Goal: Information Seeking & Learning: Learn about a topic

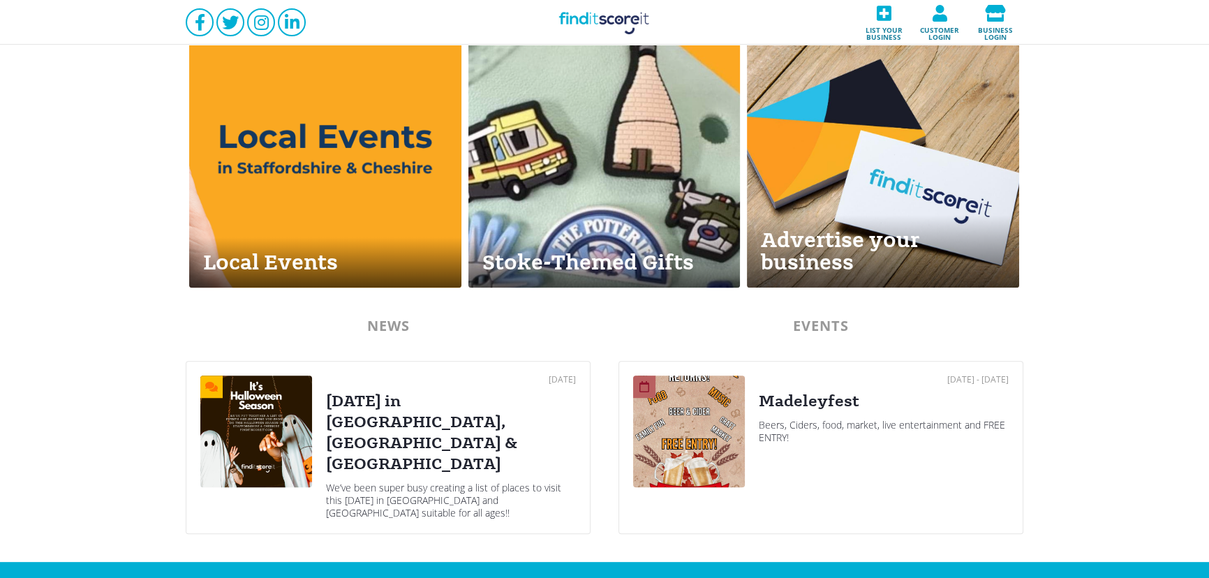
scroll to position [592, 0]
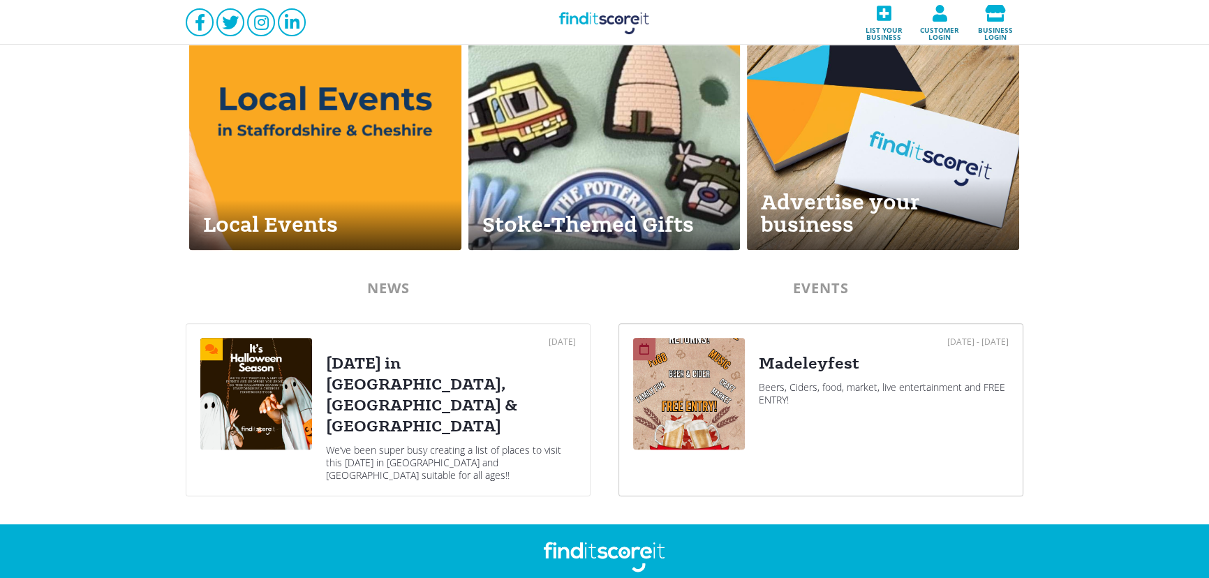
click at [821, 381] on div "Beers, Ciders, food, market, live entertainment and FREE ENTRY!" at bounding box center [884, 393] width 250 height 25
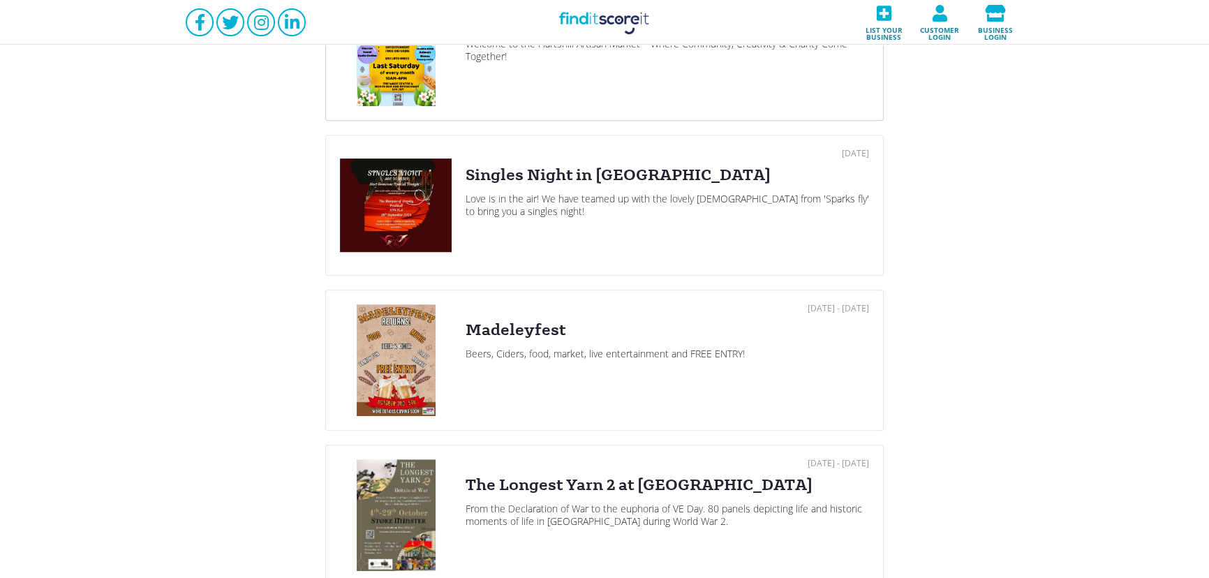
scroll to position [1015, 0]
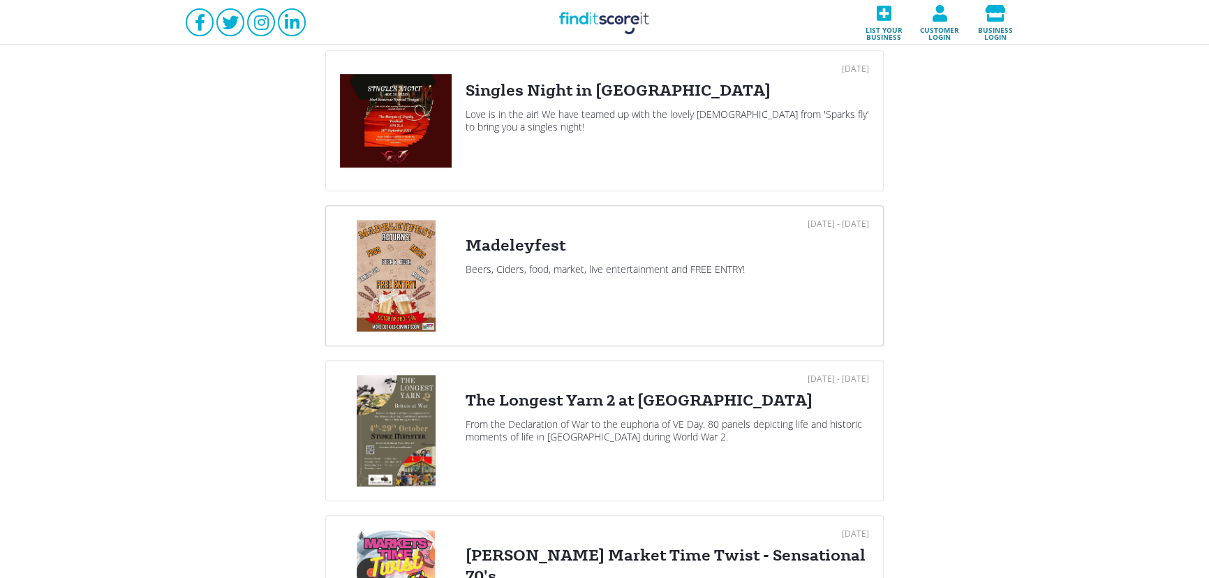
click at [559, 241] on div "Madeleyfest" at bounding box center [666, 245] width 403 height 21
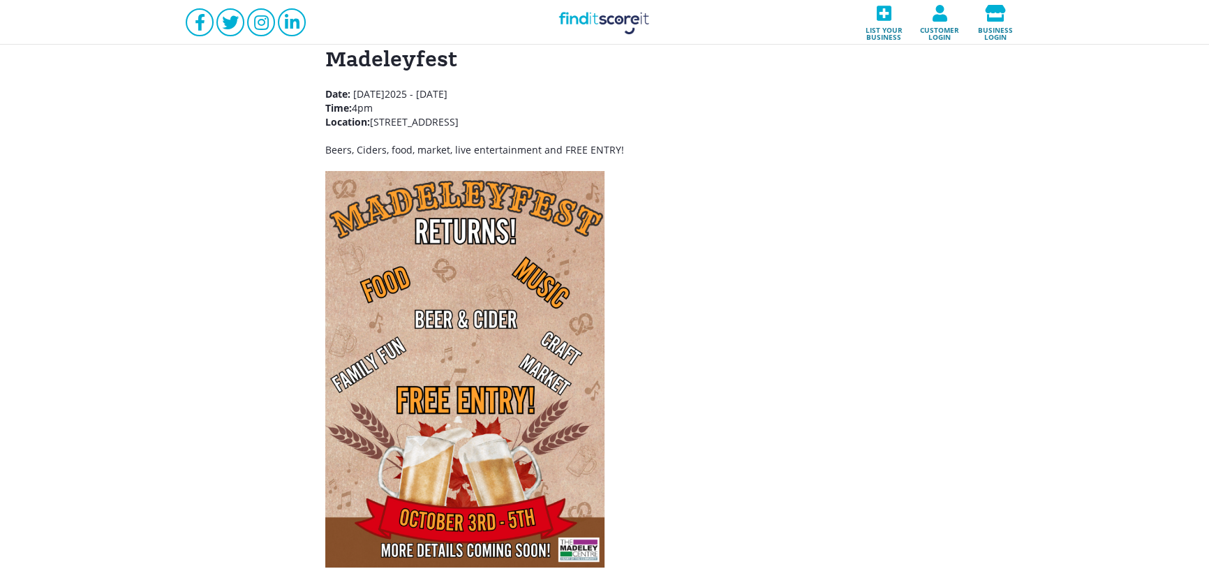
scroll to position [253, 0]
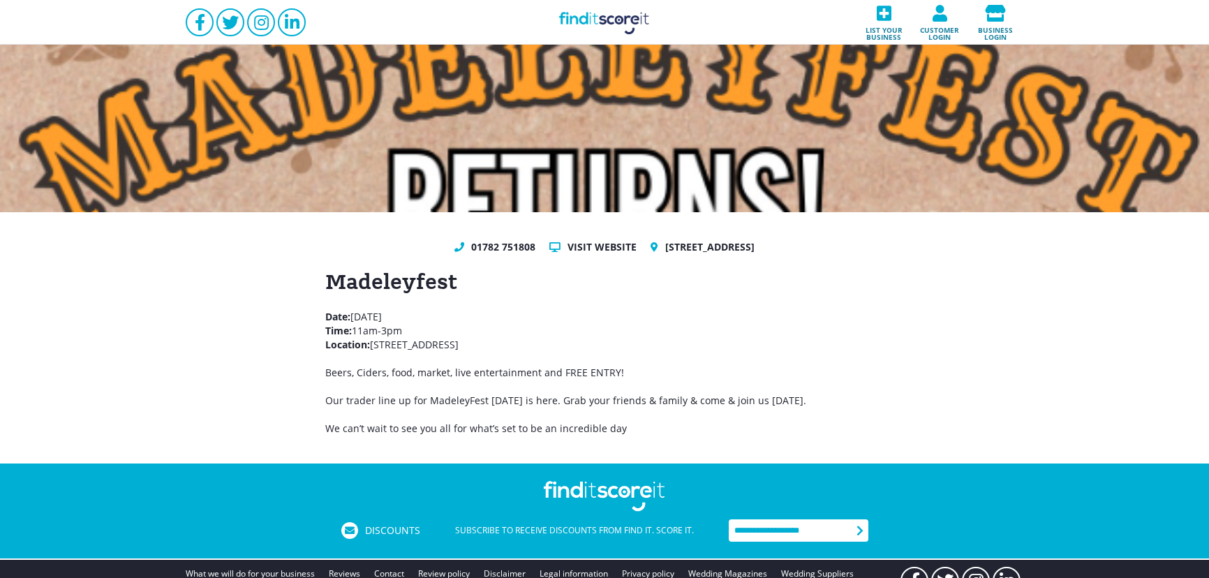
scroll to position [54, 0]
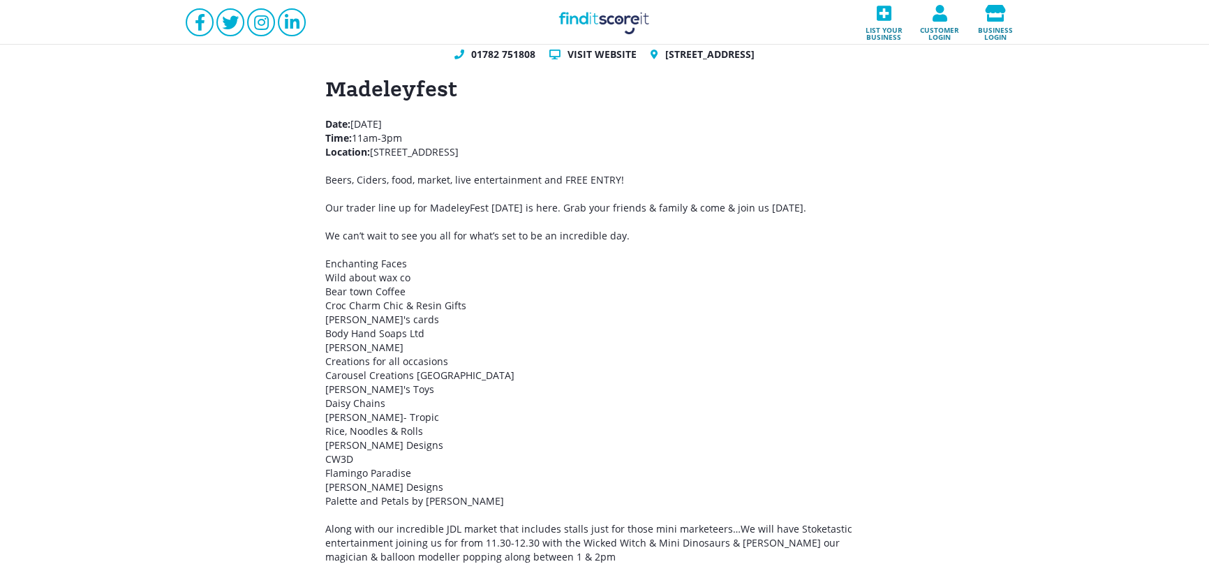
scroll to position [80, 0]
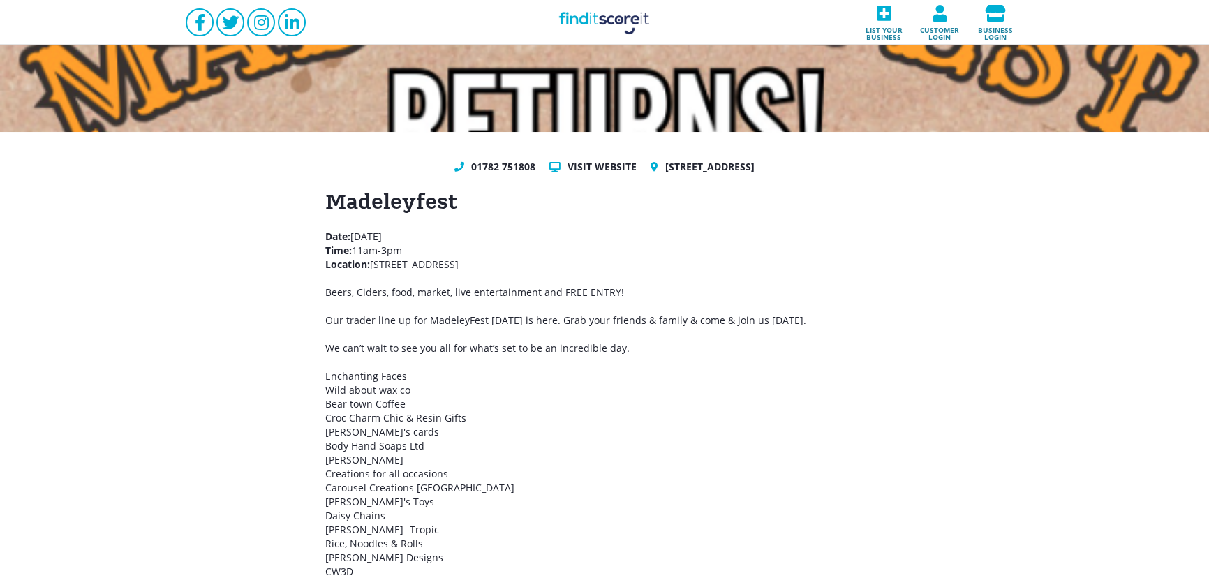
drag, startPoint x: 622, startPoint y: 258, endPoint x: 318, endPoint y: 228, distance: 305.7
copy p "Date: Saturday 4th October 2025 Time: 11am-3pm Location: The Madeley Centre, Ne…"
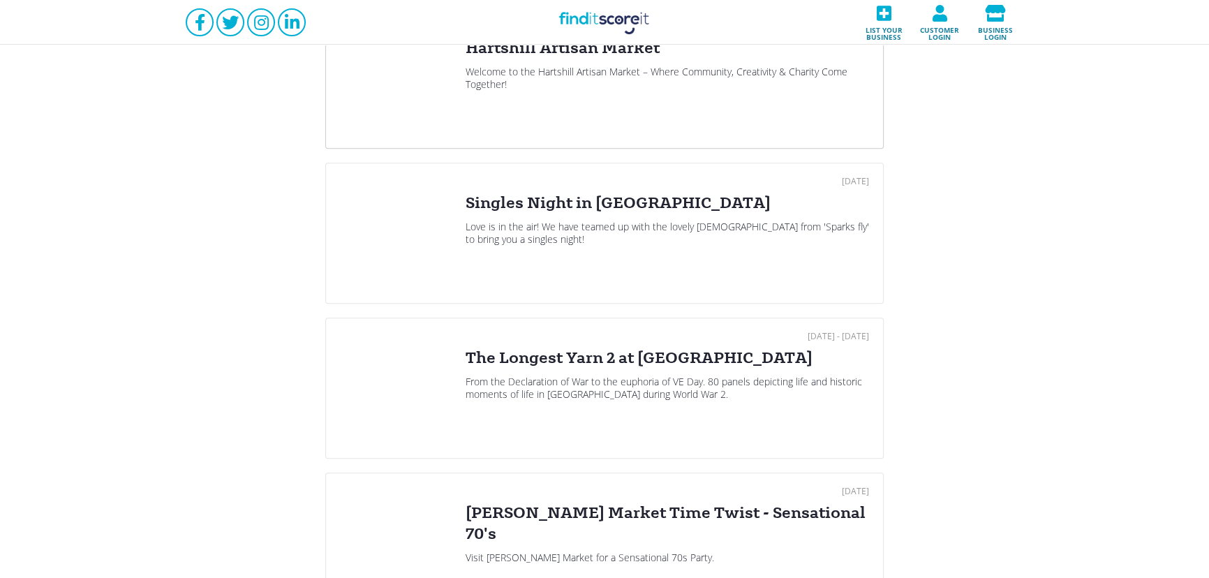
scroll to position [930, 0]
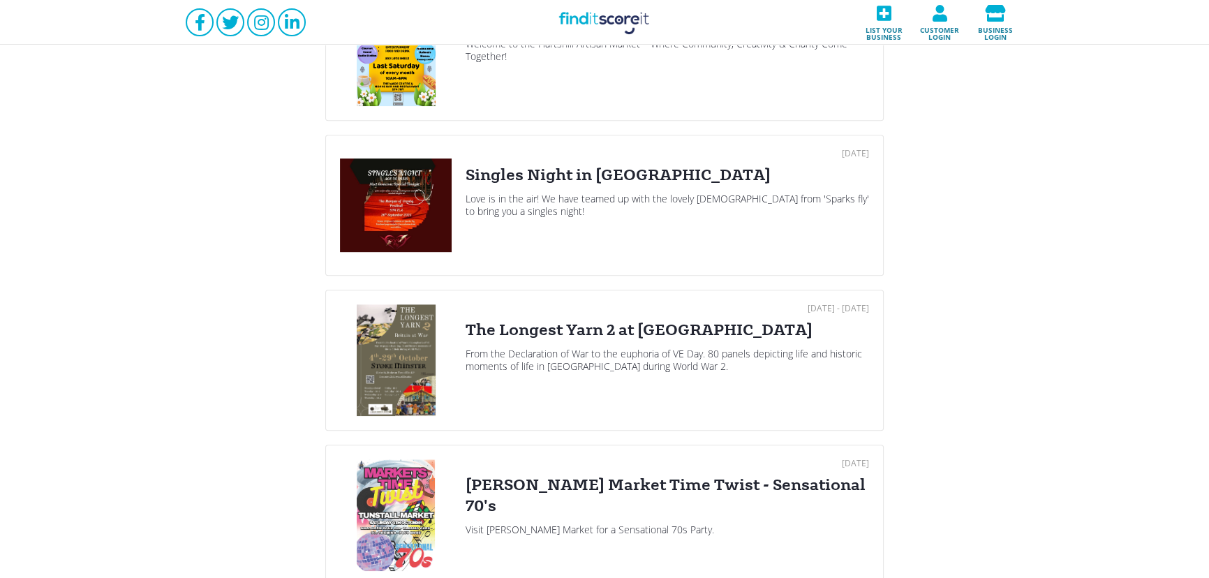
click at [679, 348] on div "From the Declaration of War to the euphoria of VE Day. 80 panels depicting life…" at bounding box center [666, 360] width 403 height 25
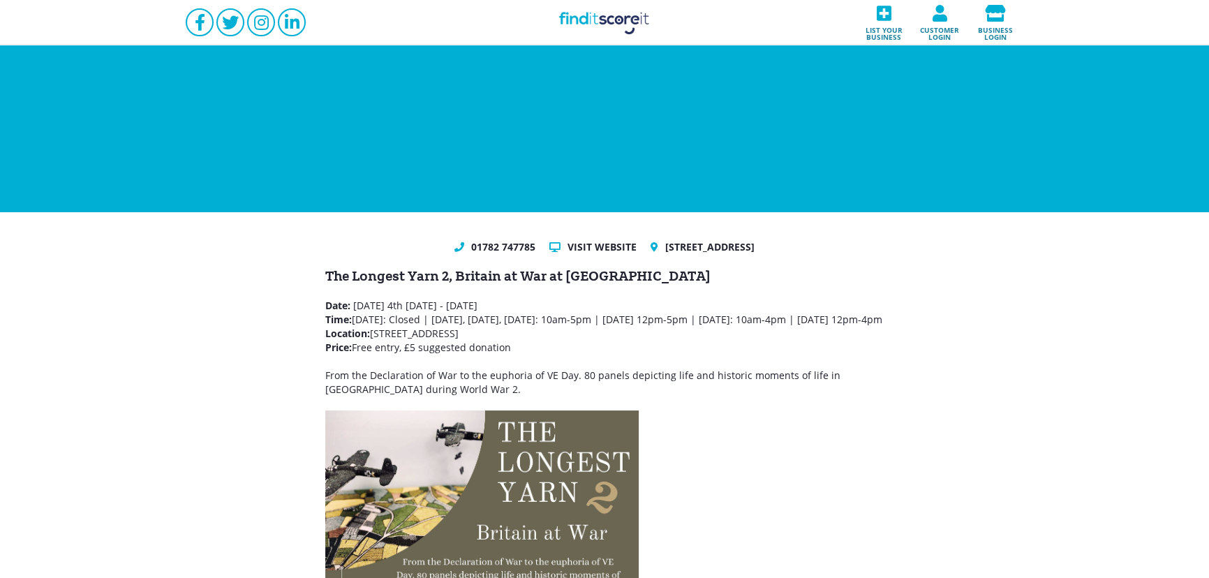
scroll to position [84, 0]
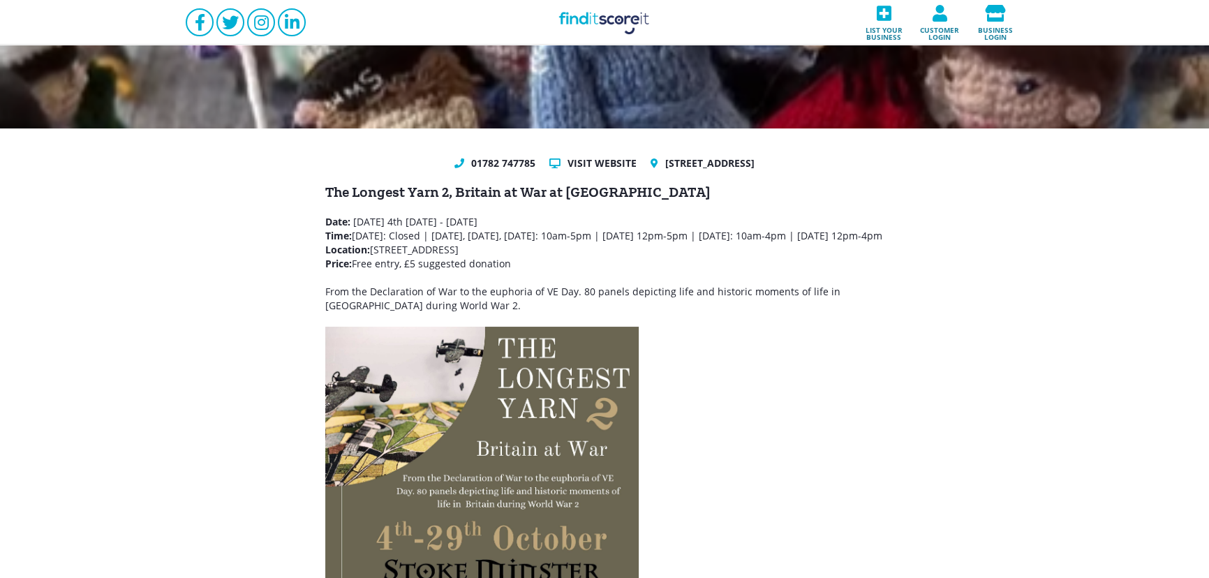
drag, startPoint x: 520, startPoint y: 277, endPoint x: 325, endPoint y: 211, distance: 205.5
click at [325, 211] on div "The Longest Yarn 2, Britain at War at Stoke Minster Date: Saturday 4 th October…" at bounding box center [604, 478] width 558 height 589
copy p "Date: Saturday 4 th October 2025 - Wednesday 29th October 2025 Time: Monday: Cl…"
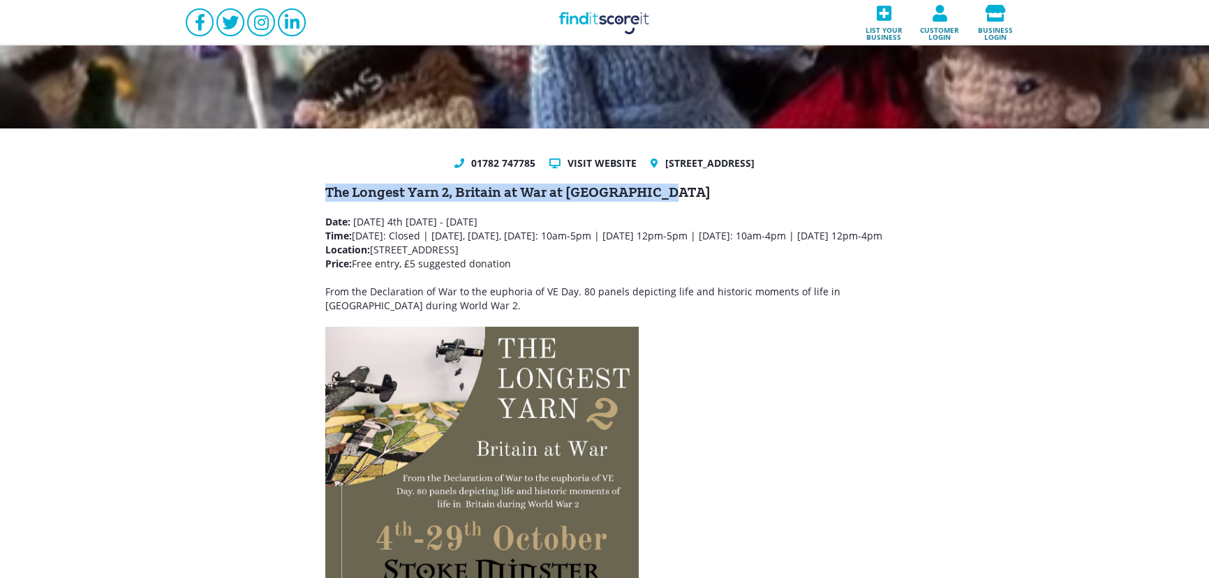
drag, startPoint x: 673, startPoint y: 194, endPoint x: 318, endPoint y: 195, distance: 355.2
click at [318, 195] on div "01782 747785 Visit website Stoke Minster, Glebe St, Stoke-on-Trent, ST4 1LP The…" at bounding box center [604, 464] width 1209 height 673
copy h2 "The Longest Yarn 2, Britain at War at Stoke Minster"
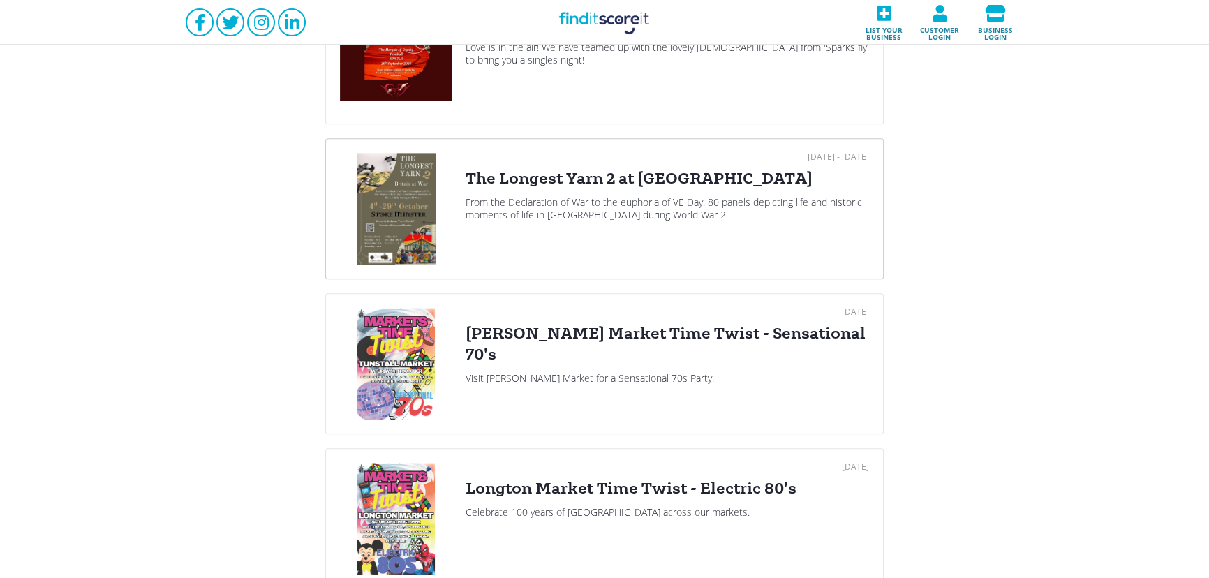
scroll to position [1099, 0]
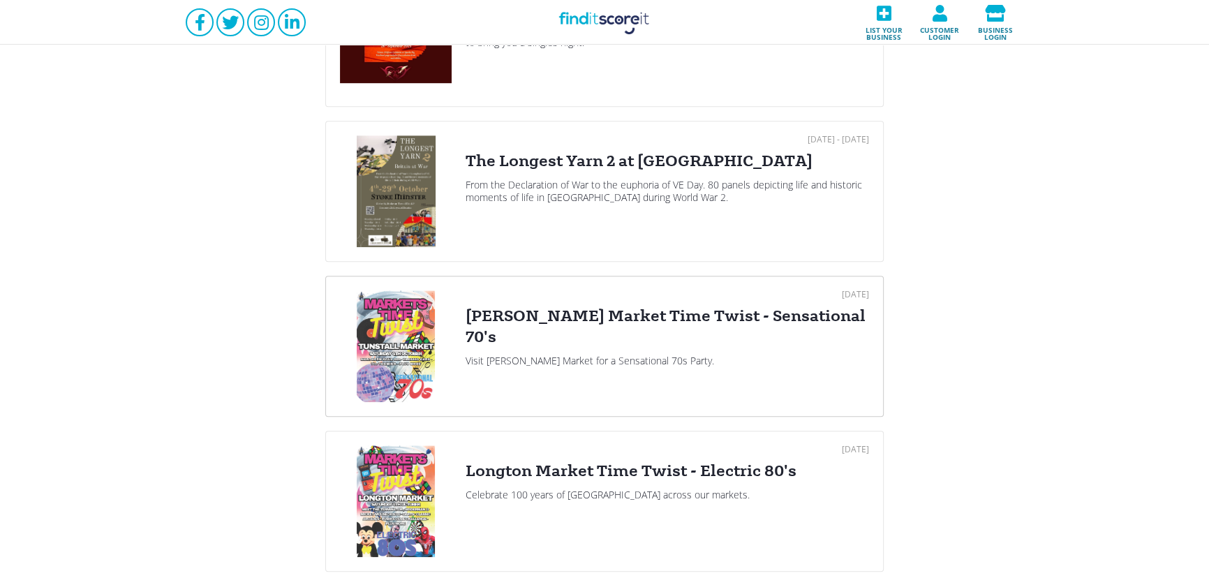
click at [590, 355] on div "Visit Tunstall Market for a Sensational 70s Party." at bounding box center [666, 361] width 403 height 13
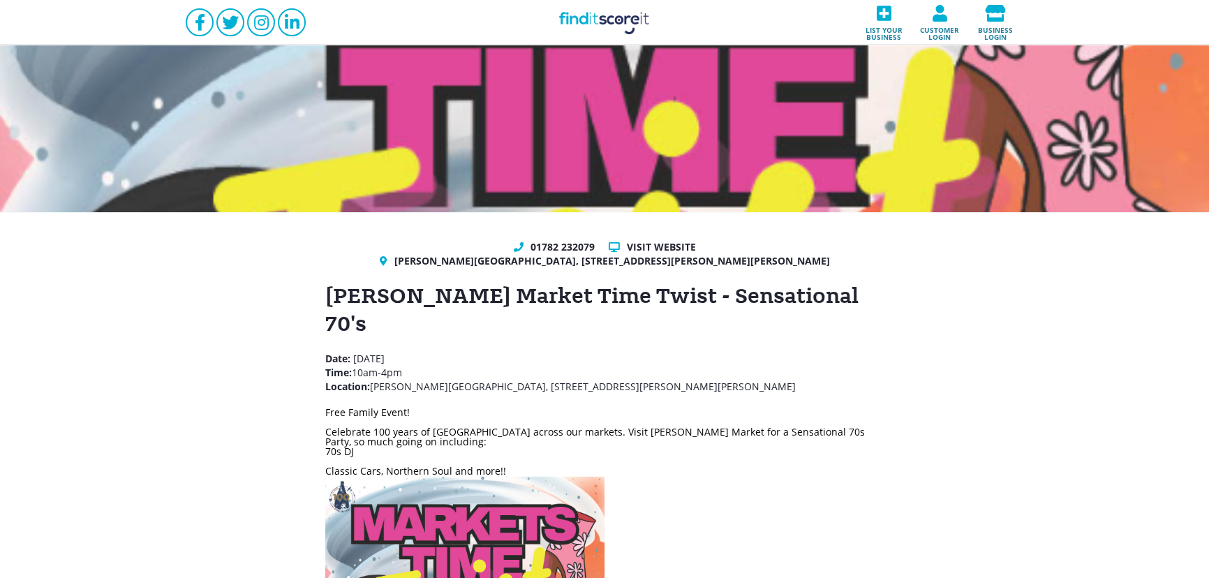
drag, startPoint x: 734, startPoint y: 359, endPoint x: 300, endPoint y: 328, distance: 435.1
click at [300, 328] on div "01782 232079 Visit website Tunstall Indoor Market, 35 Butterfield Pl, Tunstall,…" at bounding box center [604, 557] width 1209 height 691
copy p "Date: Saturday 4th October 2025 Time: 10am-4pm Location: Tunstall Indoor Market…"
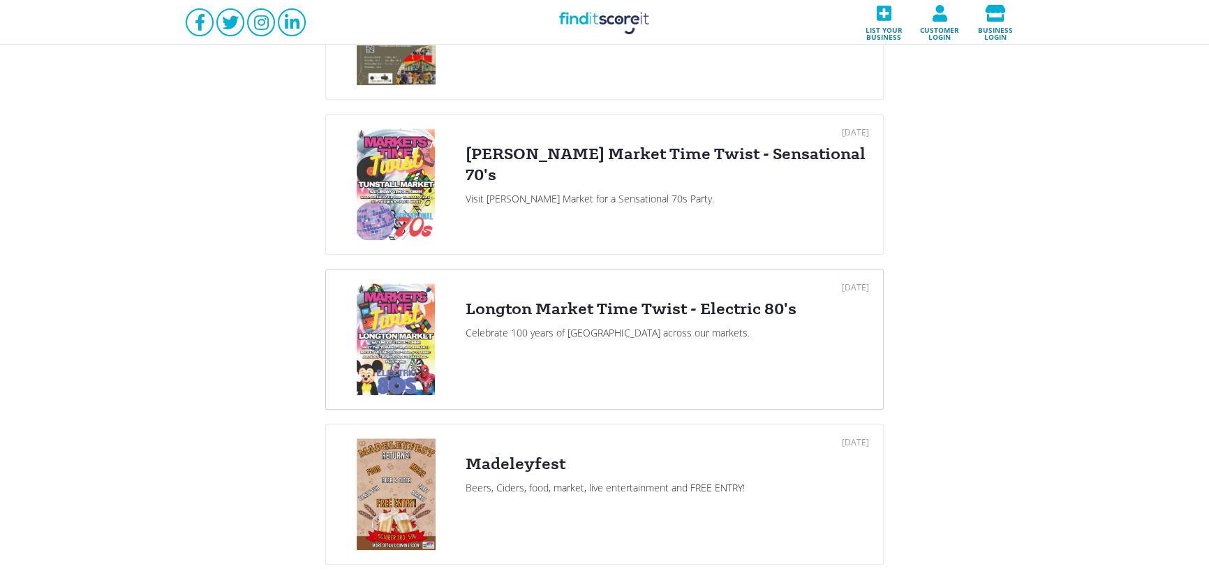
scroll to position [1269, 0]
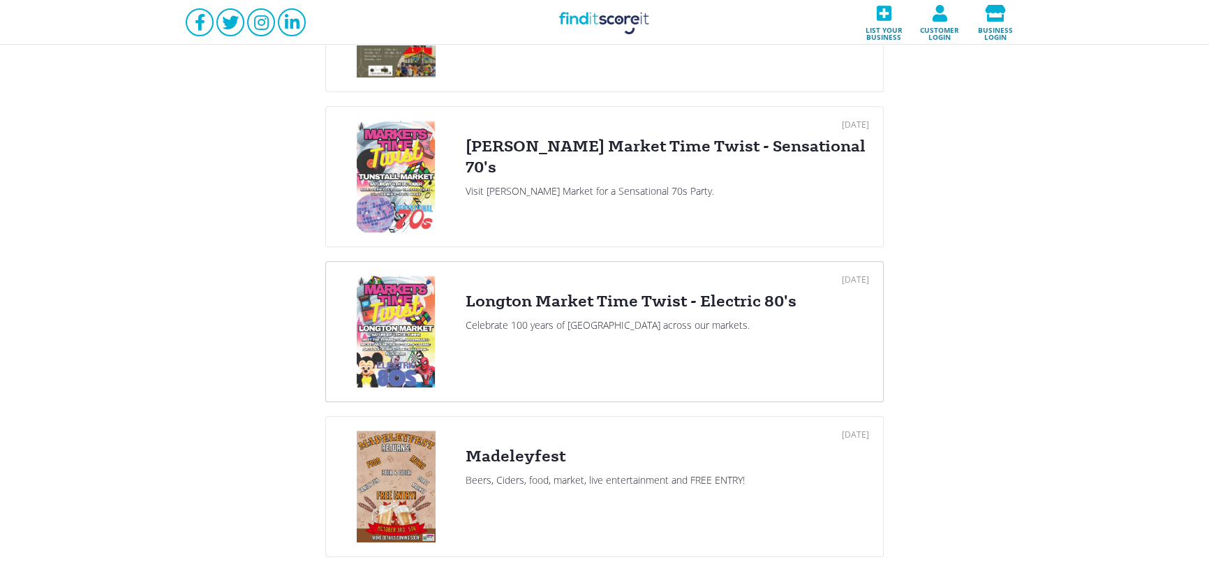
click at [455, 338] on link "03 Oct 2025 Longton Market Time Twist - Electric 80's Celebrate 100 years of St…" at bounding box center [604, 331] width 558 height 141
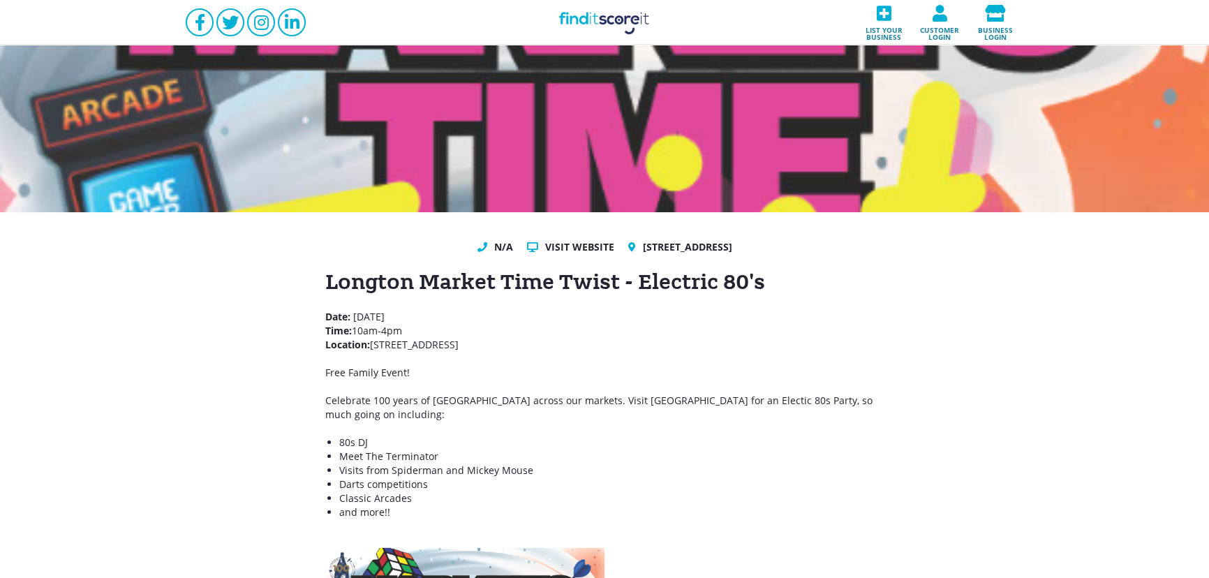
drag, startPoint x: 725, startPoint y: 358, endPoint x: 302, endPoint y: 331, distance: 423.8
copy p "Date: Saturday 4th October 2025 Time: 10am-4pm Location: Longton Victorian Mark…"
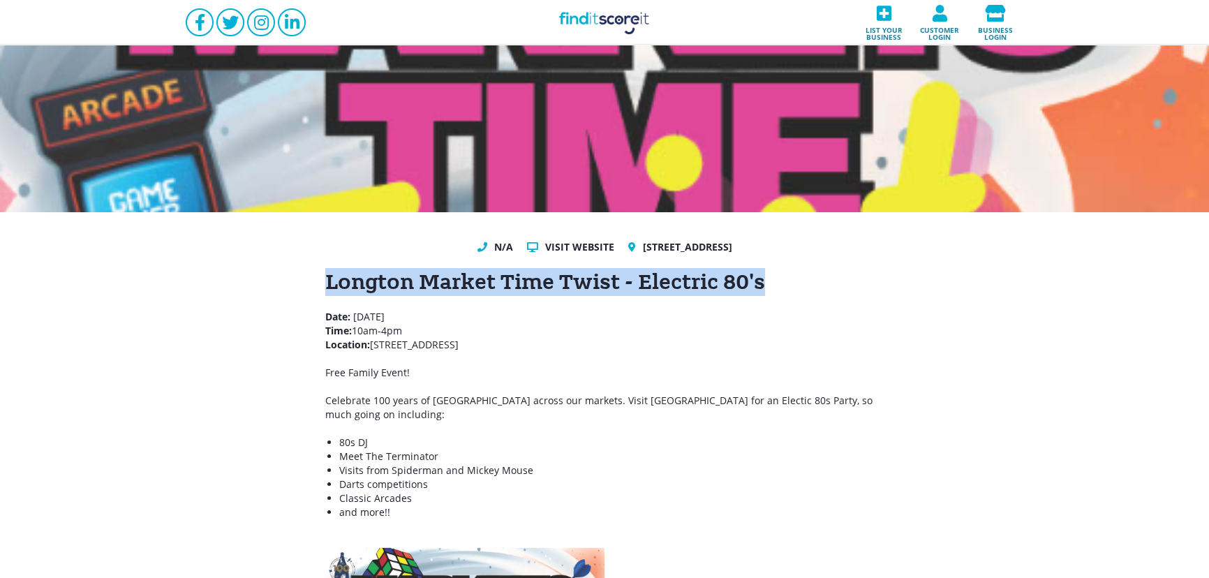
drag, startPoint x: 775, startPoint y: 304, endPoint x: 322, endPoint y: 287, distance: 453.2
copy h1 "Longton Market Time Twist - Electric 80's"
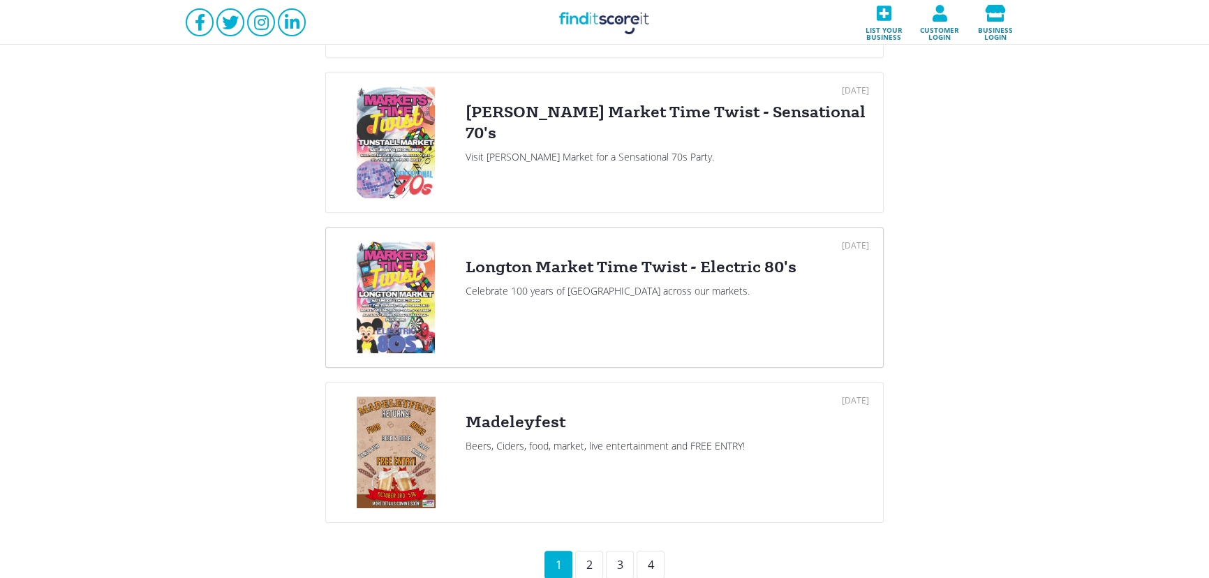
scroll to position [1499, 0]
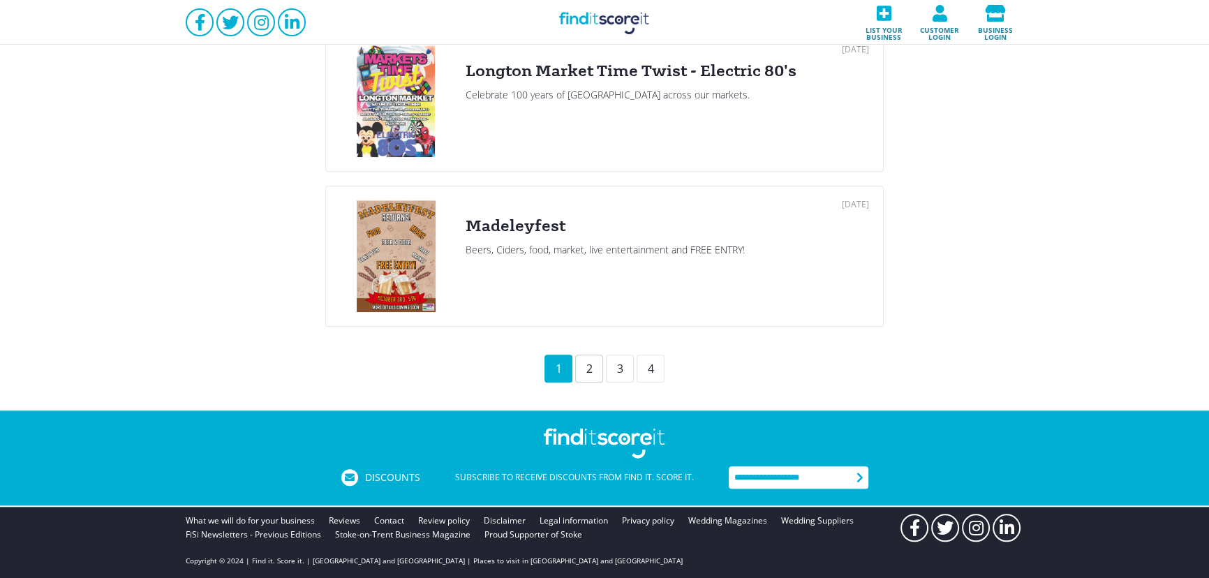
click at [579, 366] on div "2" at bounding box center [589, 369] width 28 height 28
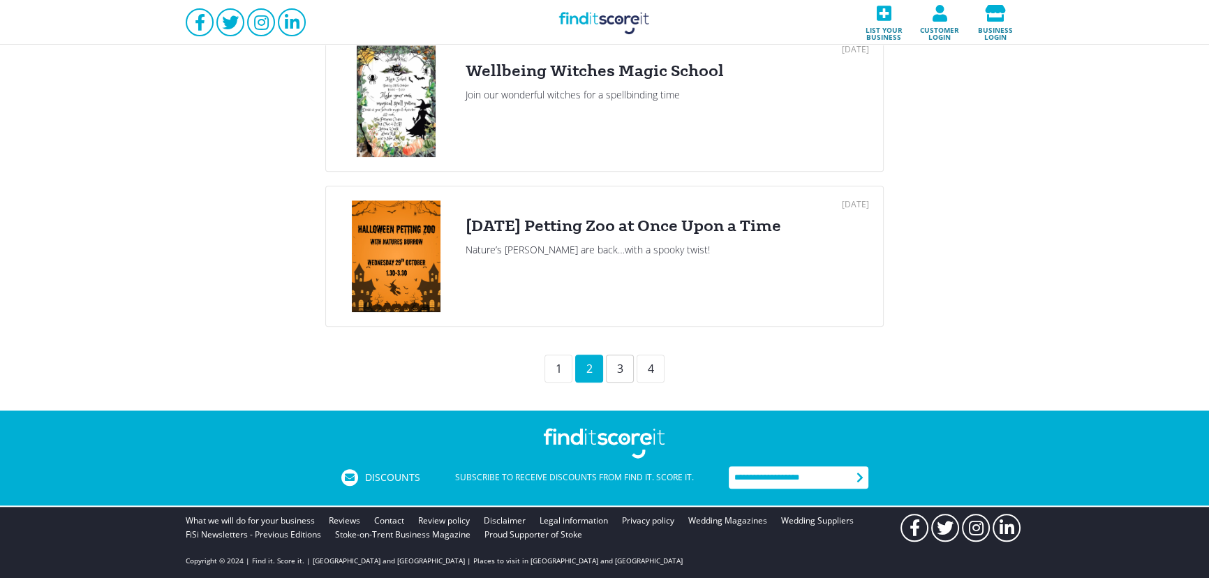
click at [625, 371] on div "3" at bounding box center [620, 369] width 28 height 28
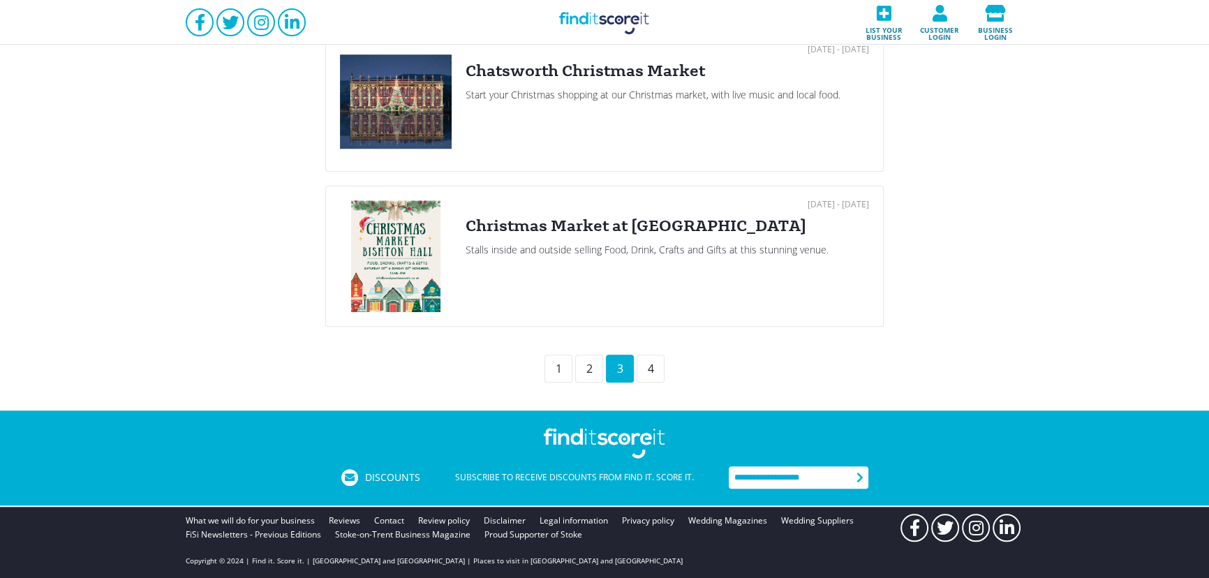
click at [632, 370] on div "3" at bounding box center [620, 369] width 28 height 28
click at [575, 363] on div "2" at bounding box center [589, 369] width 28 height 28
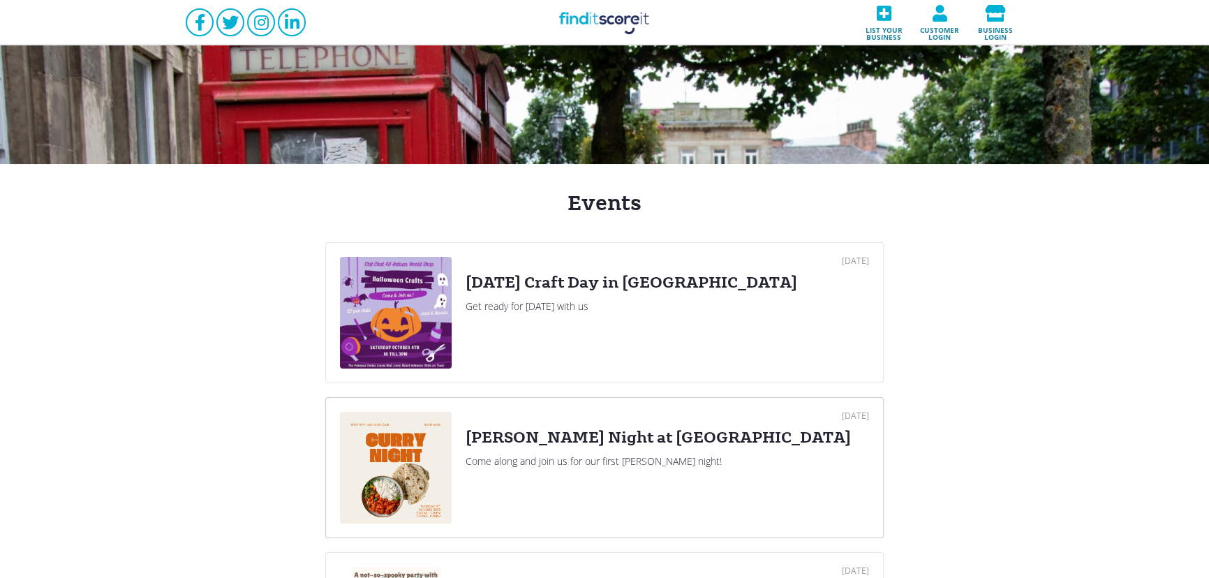
scroll to position [169, 0]
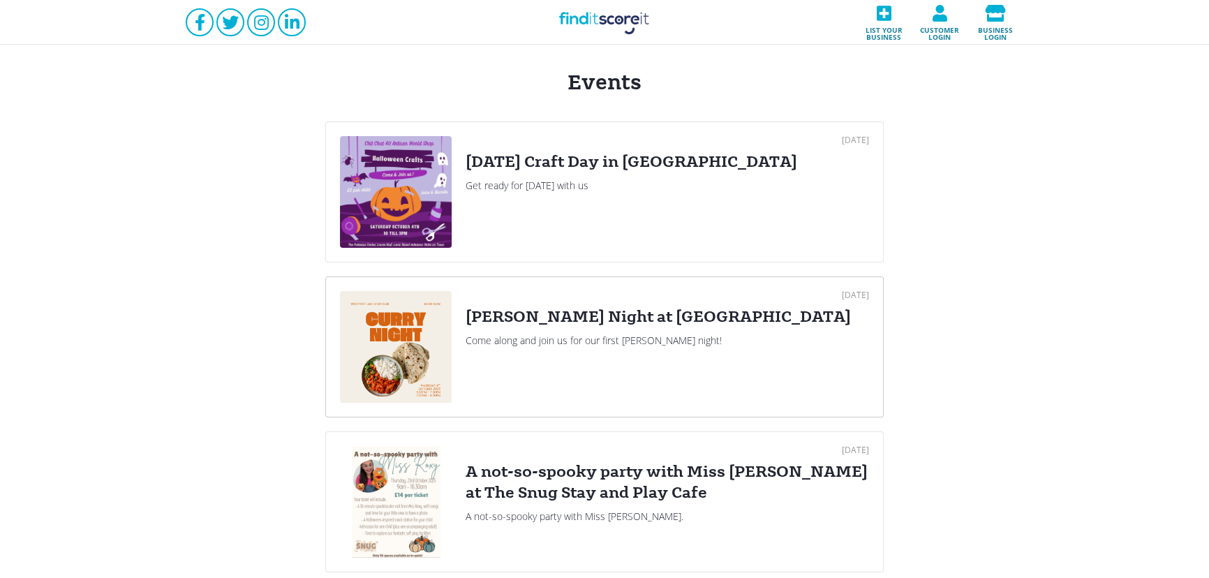
click at [510, 321] on div "Curry Night at Westport Lake" at bounding box center [666, 316] width 403 height 21
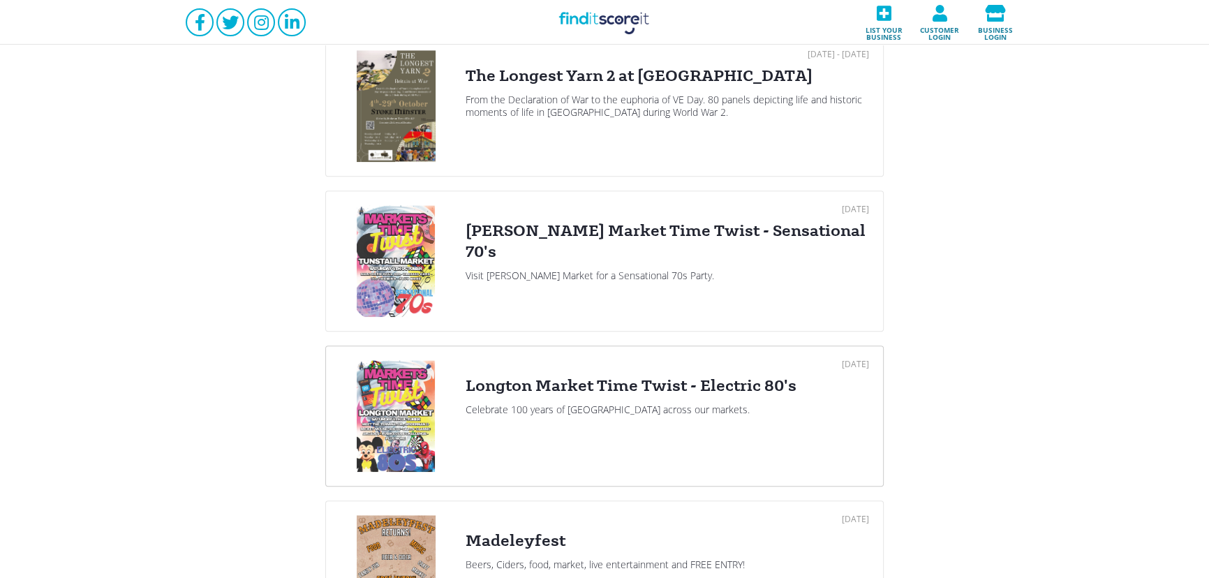
scroll to position [1499, 0]
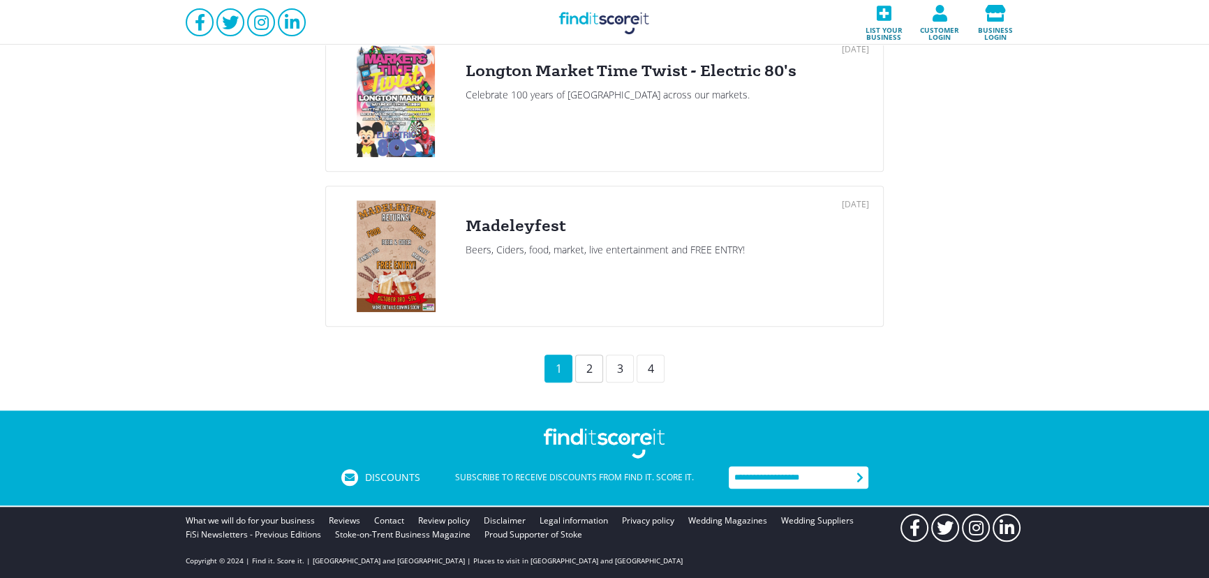
click at [594, 364] on div "2" at bounding box center [589, 369] width 28 height 28
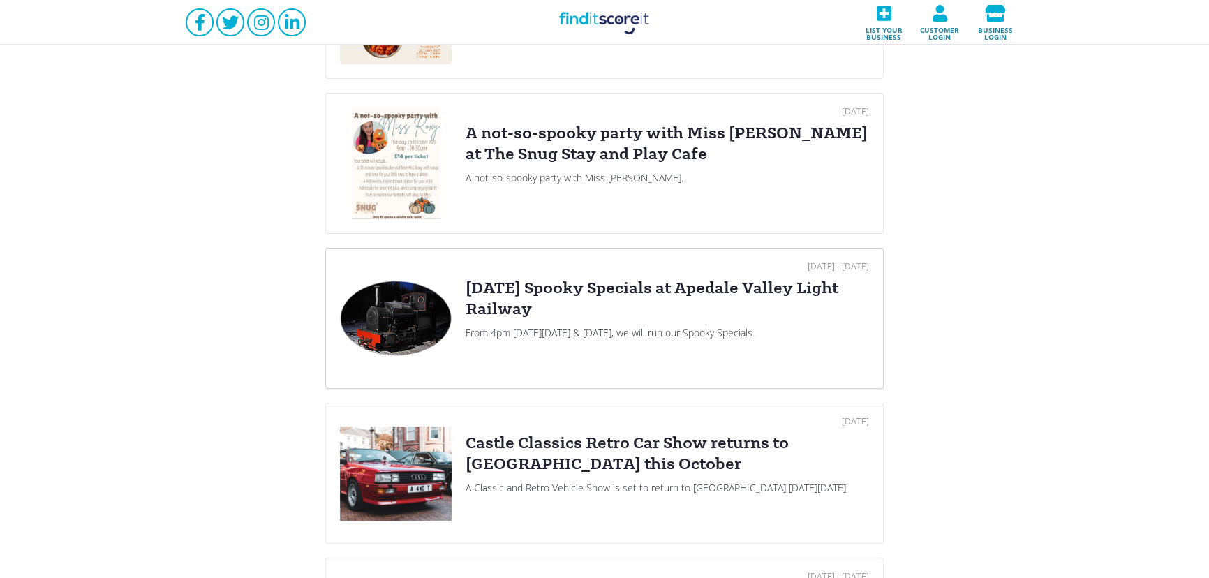
scroll to position [592, 0]
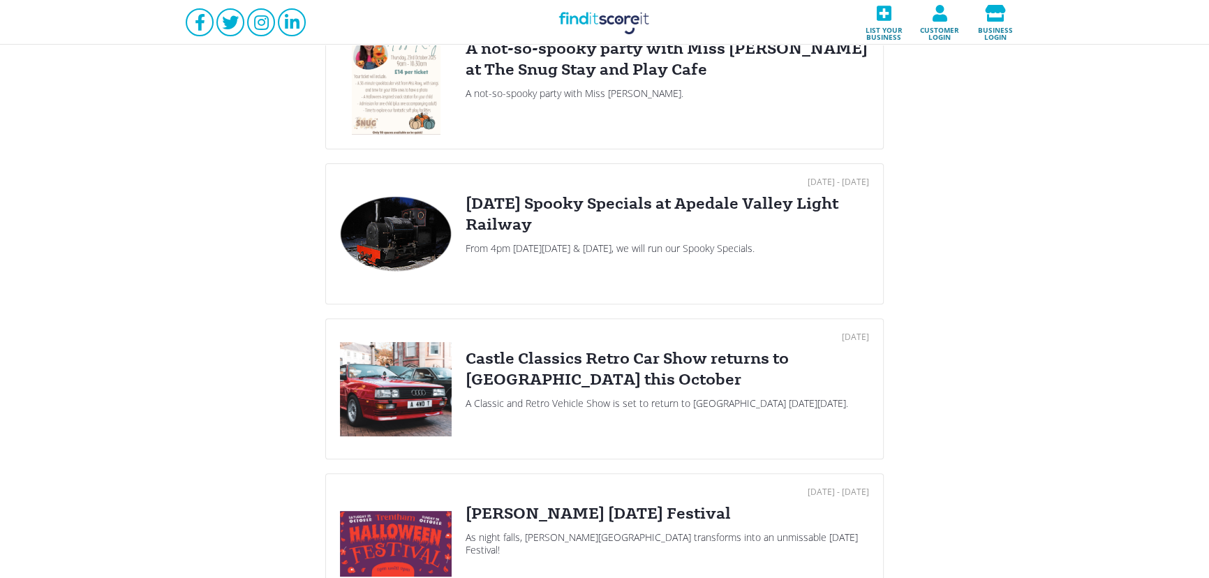
click at [418, 372] on div at bounding box center [396, 389] width 112 height 112
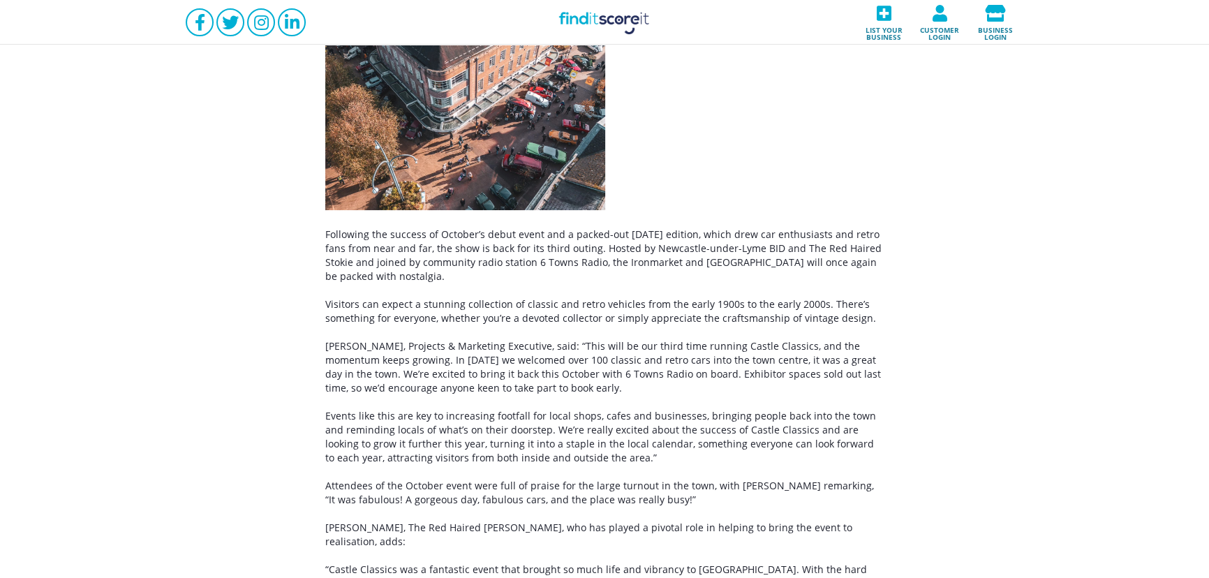
scroll to position [423, 0]
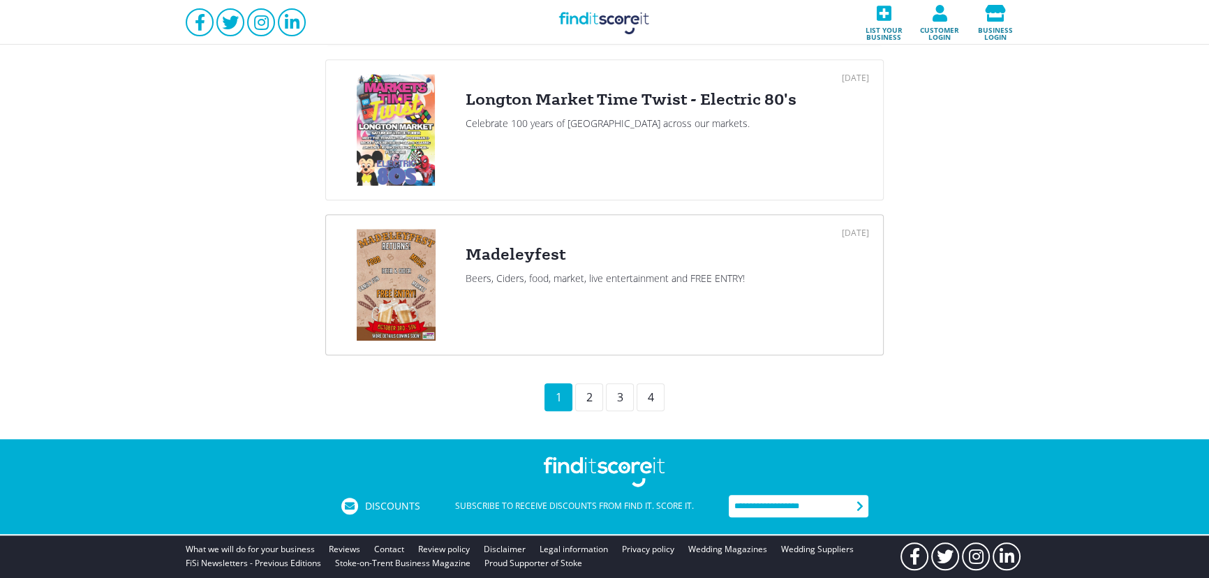
scroll to position [1499, 0]
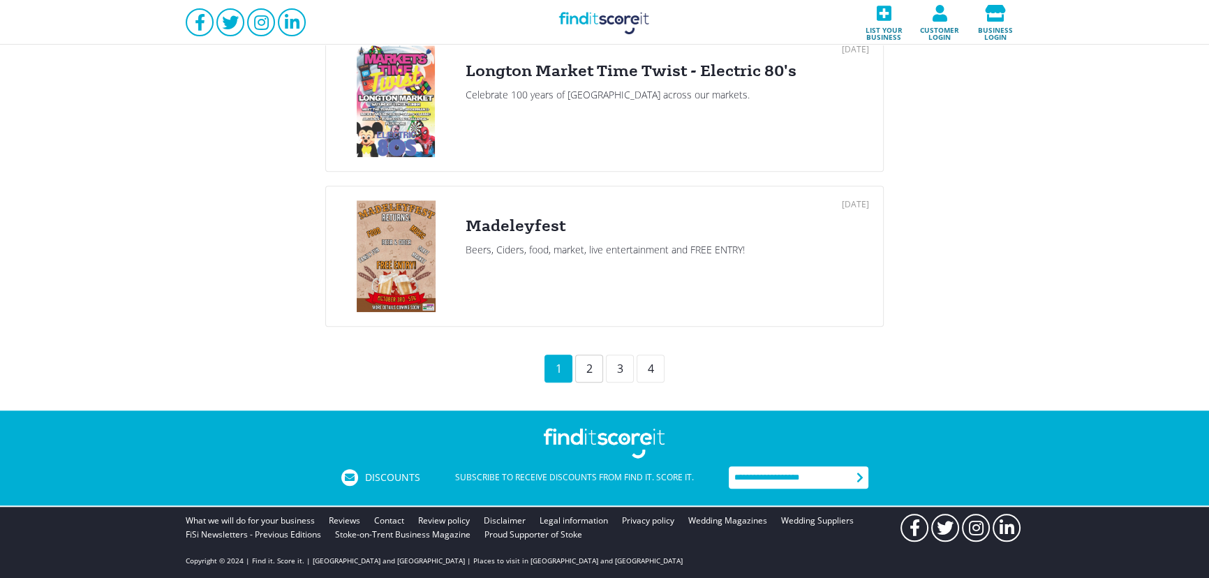
click at [595, 366] on div "2" at bounding box center [589, 369] width 28 height 28
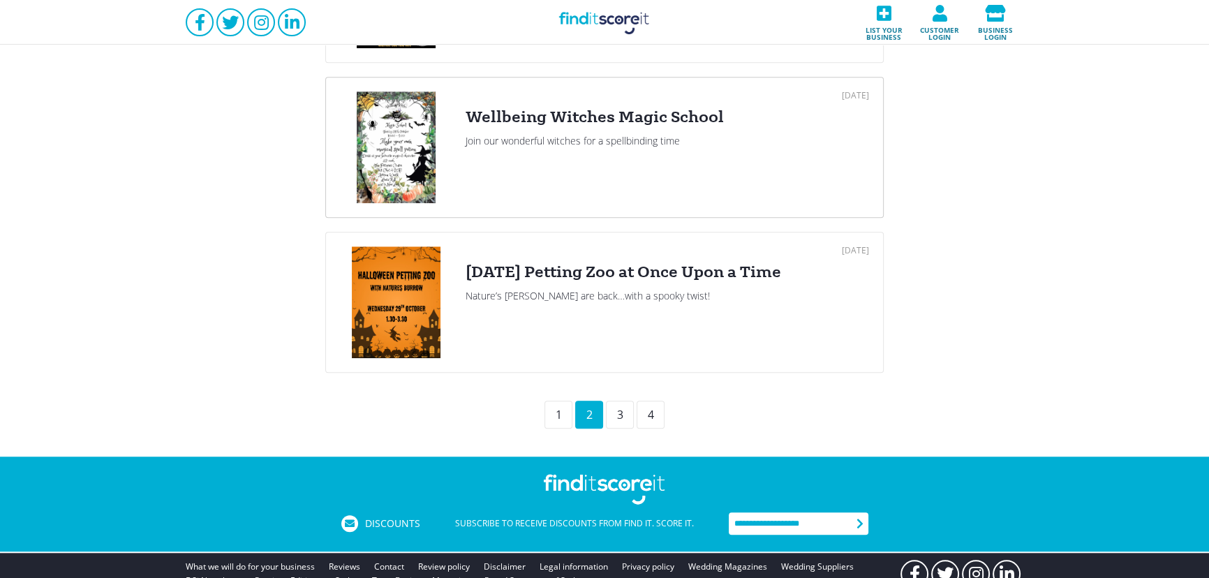
scroll to position [1415, 0]
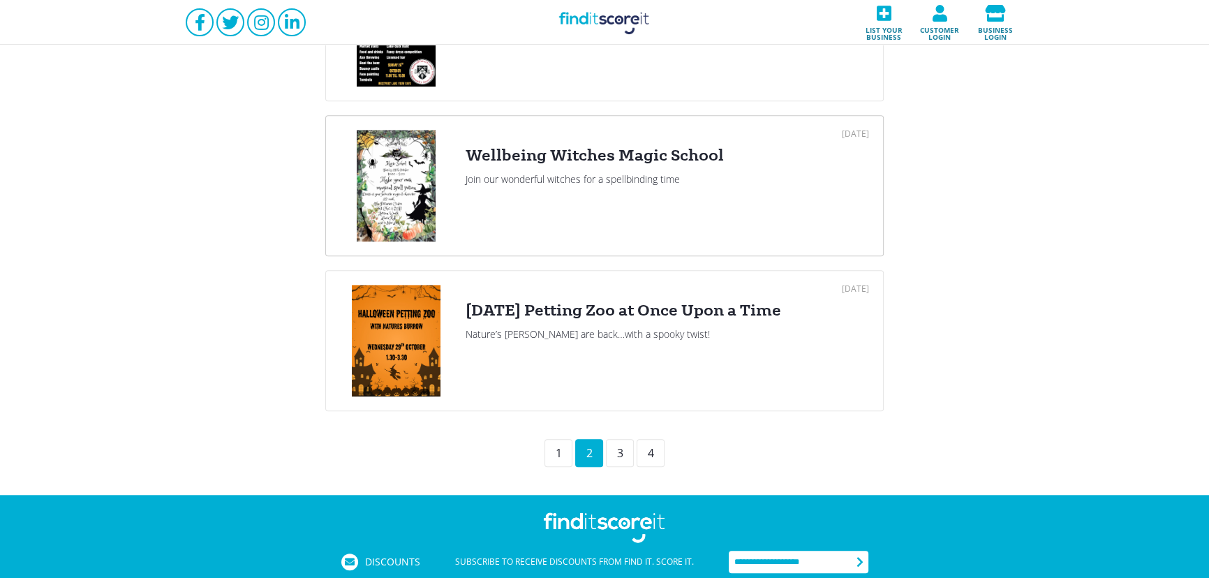
click at [574, 188] on div "28 Oct 2025 Wellbeing Witches Magic School Join our wonderful witches for a spe…" at bounding box center [666, 186] width 403 height 112
